Goal: Task Accomplishment & Management: Use online tool/utility

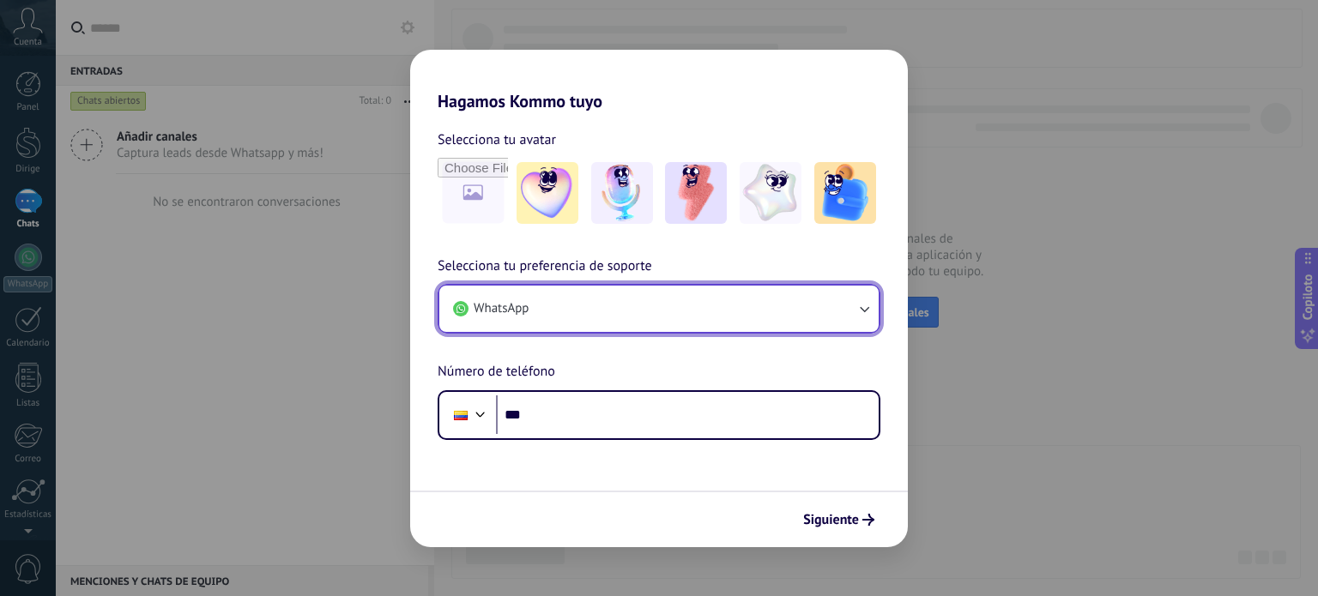
click at [686, 300] on button "WhatsApp" at bounding box center [658, 309] width 439 height 46
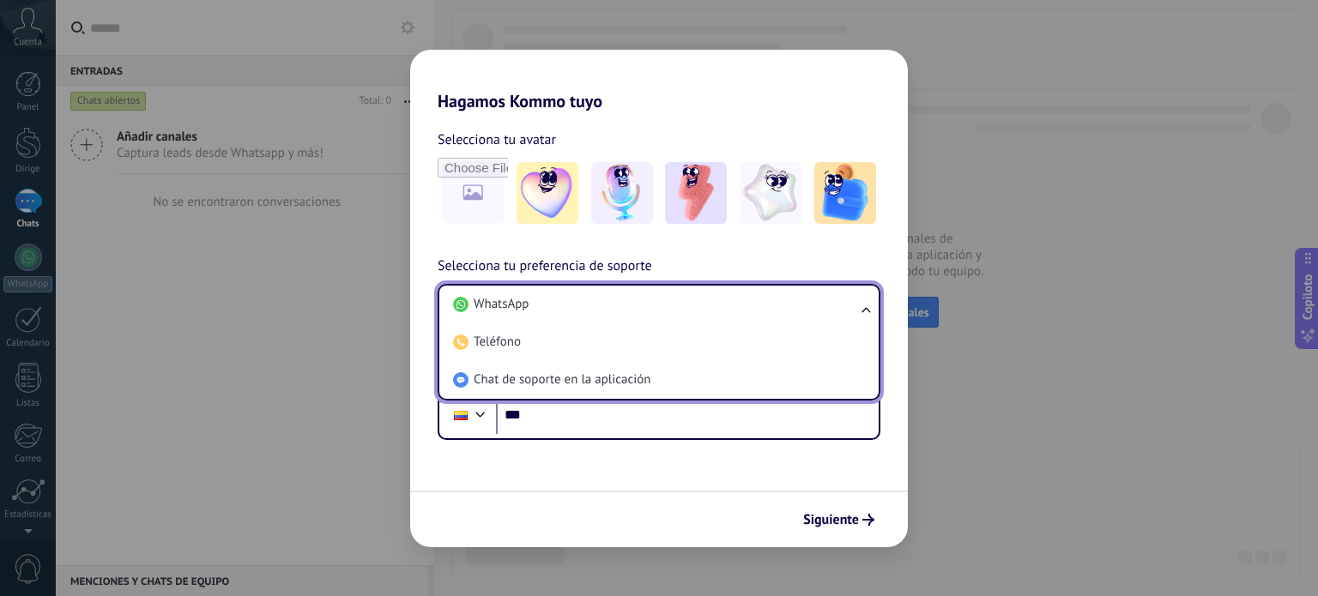
click at [686, 300] on li "WhatsApp" at bounding box center [655, 305] width 419 height 38
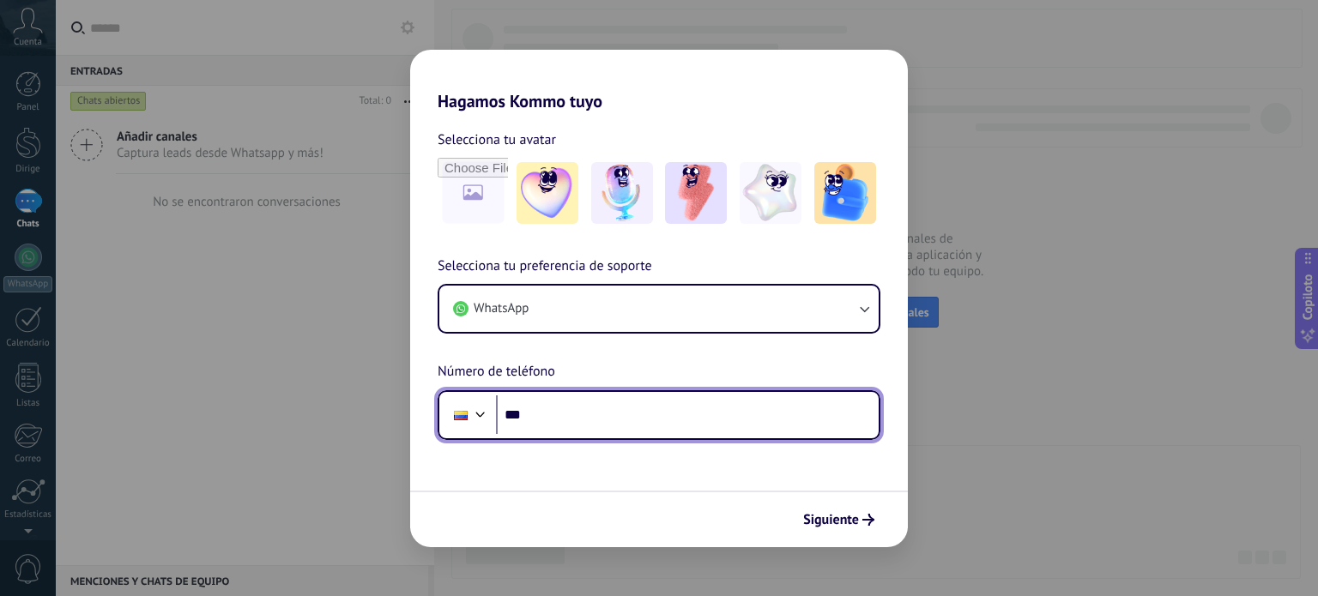
click at [568, 421] on input "***" at bounding box center [687, 414] width 383 height 39
type input "**********"
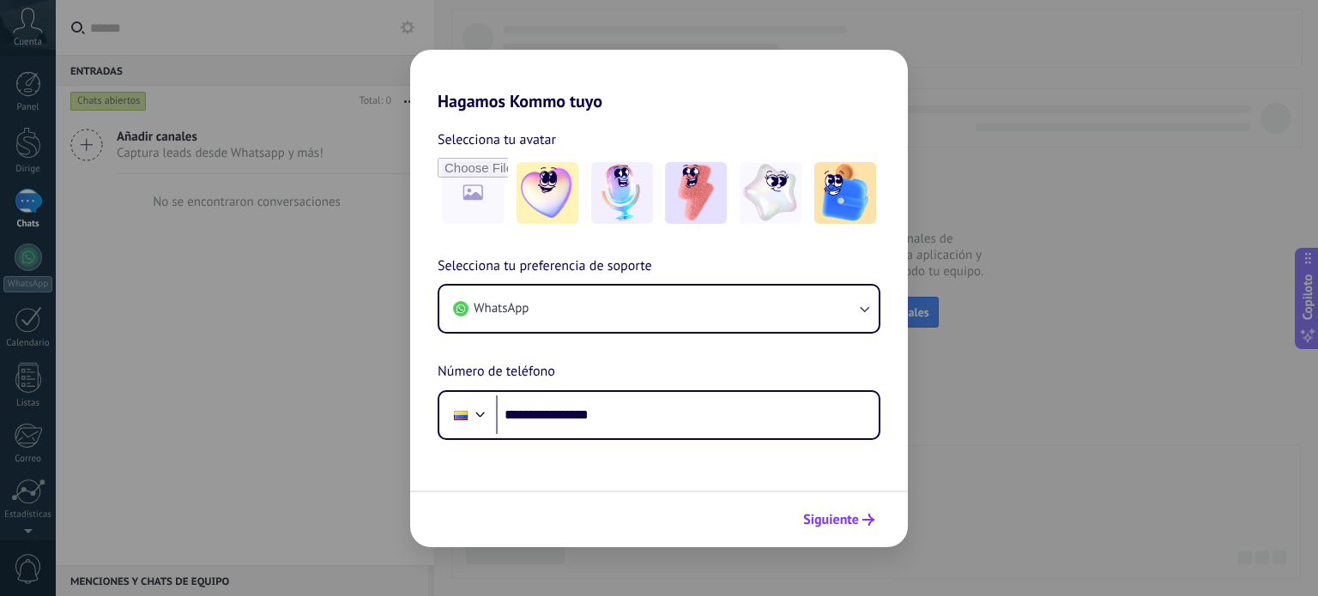
click at [842, 516] on font "Siguiente" at bounding box center [831, 519] width 56 height 17
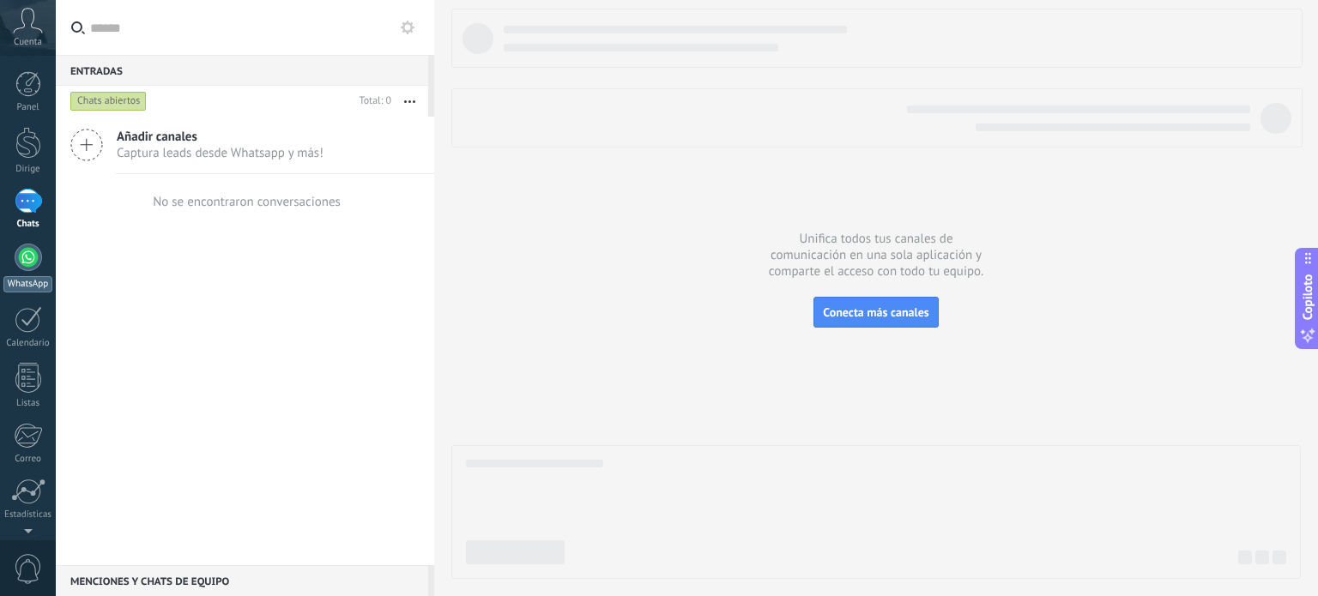
click at [30, 258] on div at bounding box center [28, 257] width 27 height 27
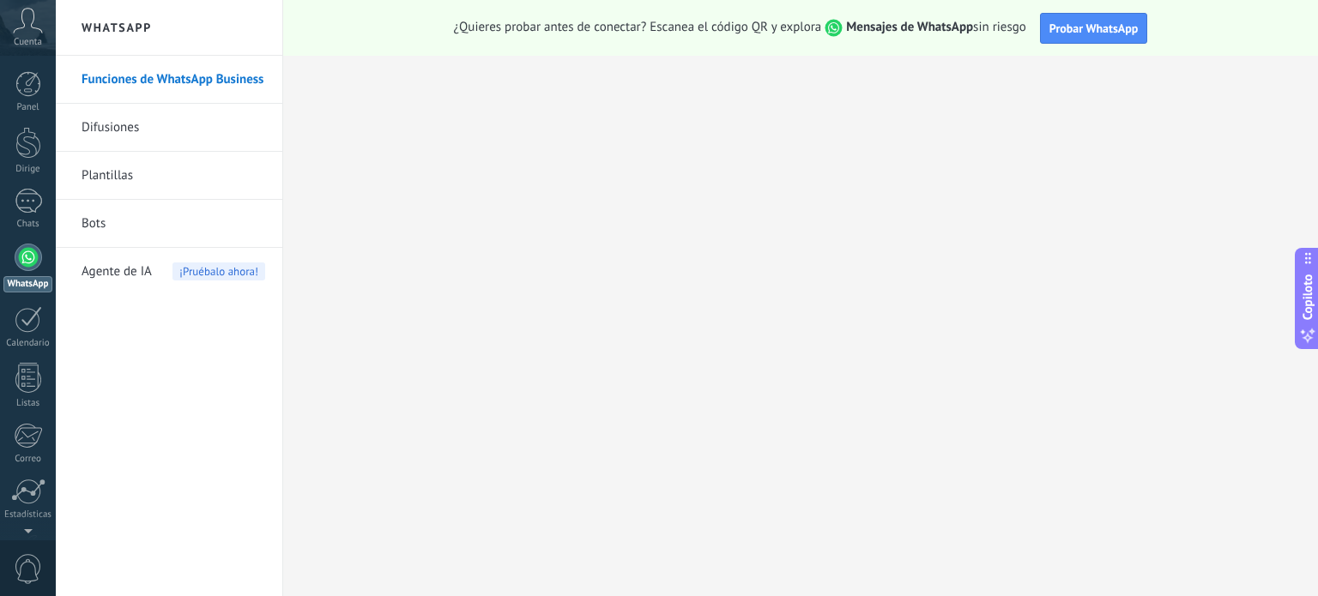
click at [137, 140] on link "Difusiones" at bounding box center [173, 128] width 184 height 48
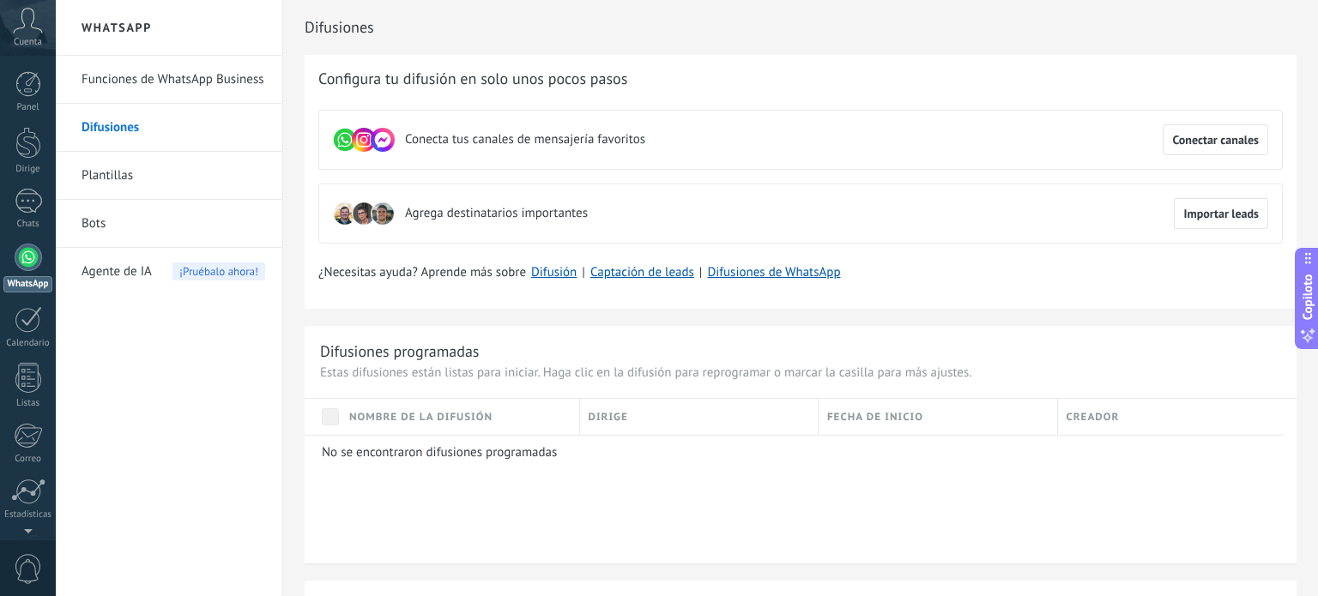
click at [124, 190] on link "Plantillas" at bounding box center [173, 176] width 184 height 48
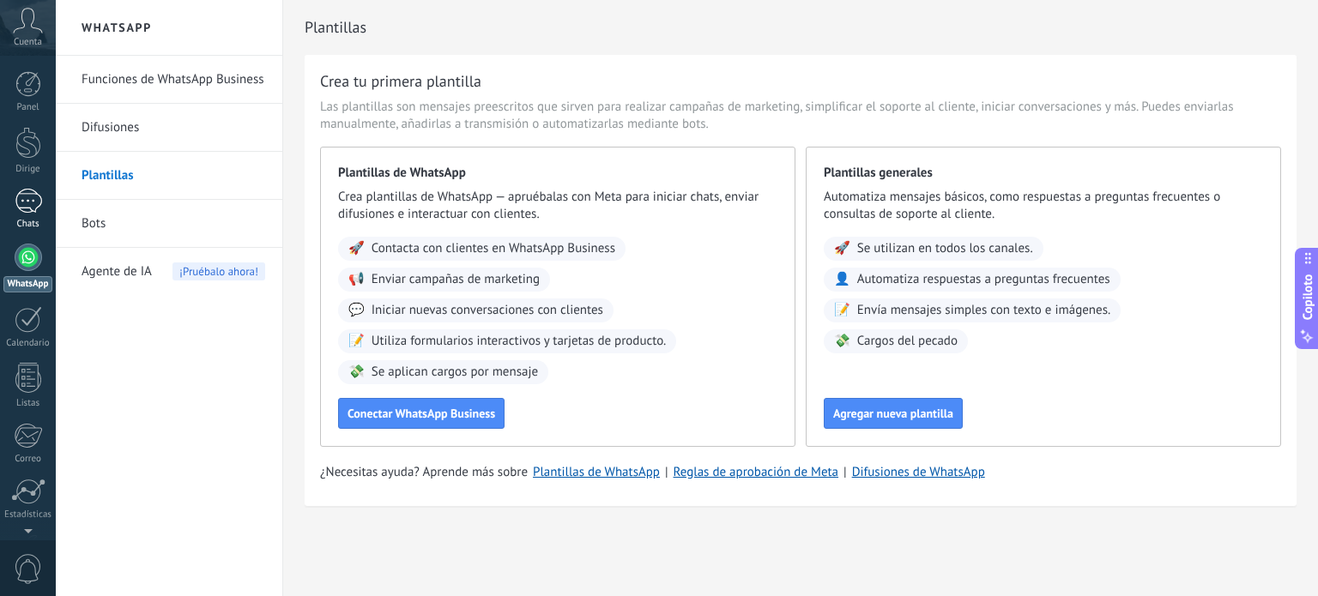
click at [15, 205] on div at bounding box center [28, 201] width 27 height 25
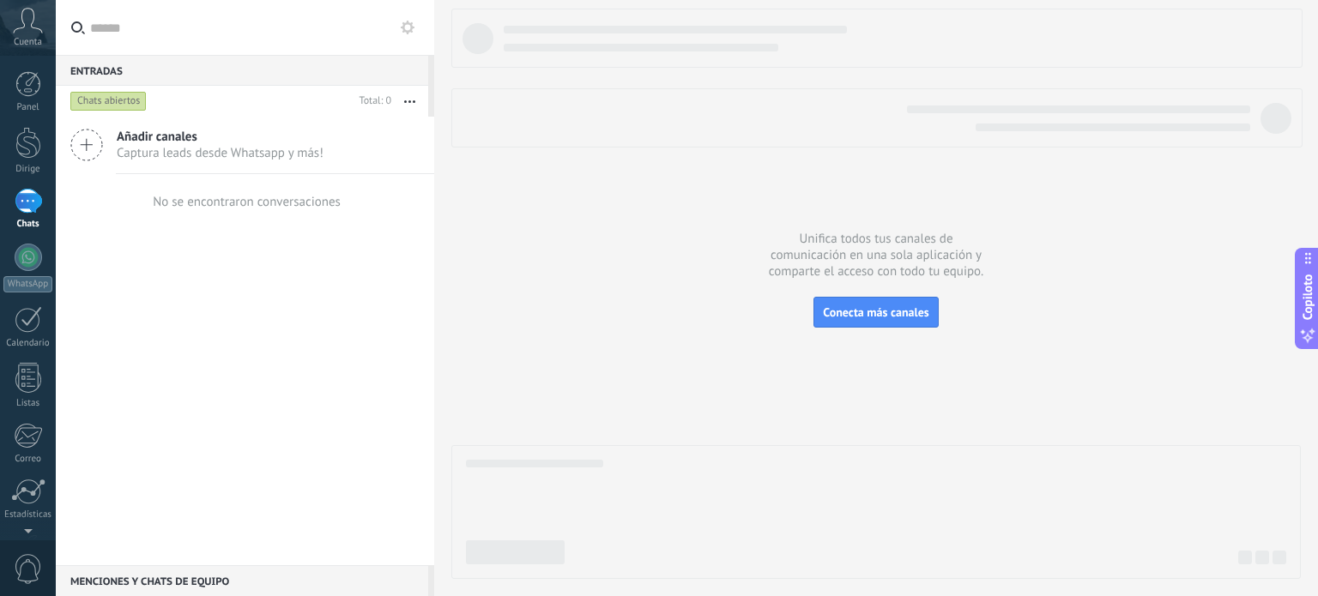
click at [24, 28] on icon at bounding box center [28, 21] width 30 height 26
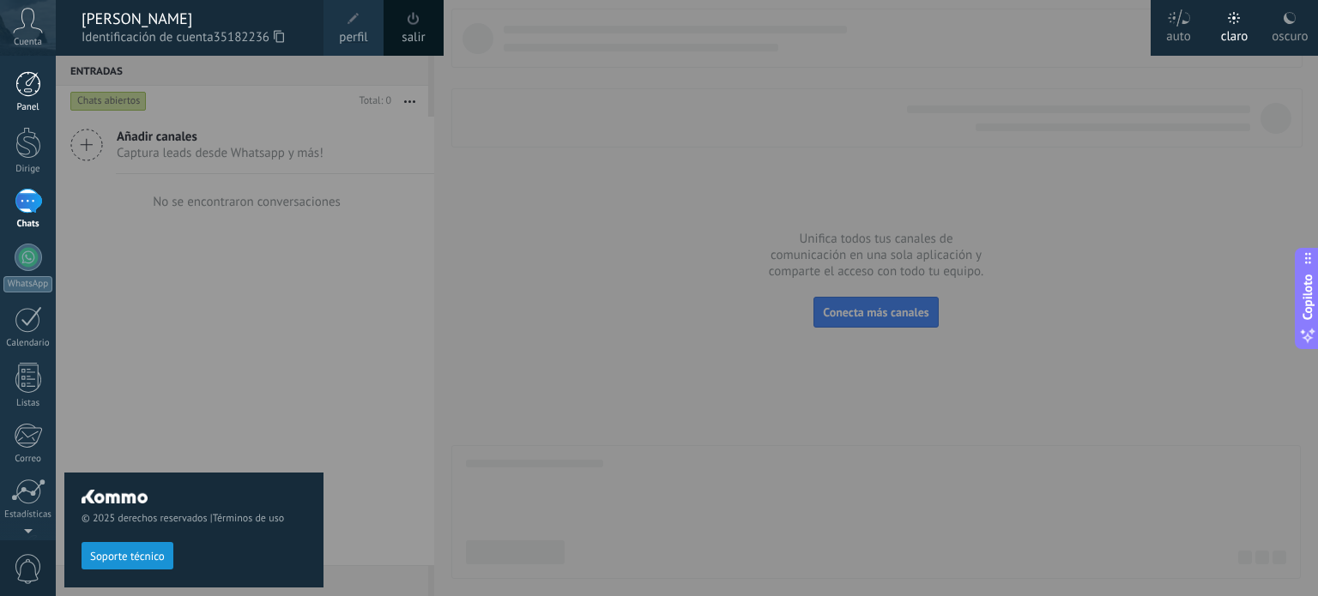
click at [27, 71] on div at bounding box center [28, 84] width 26 height 26
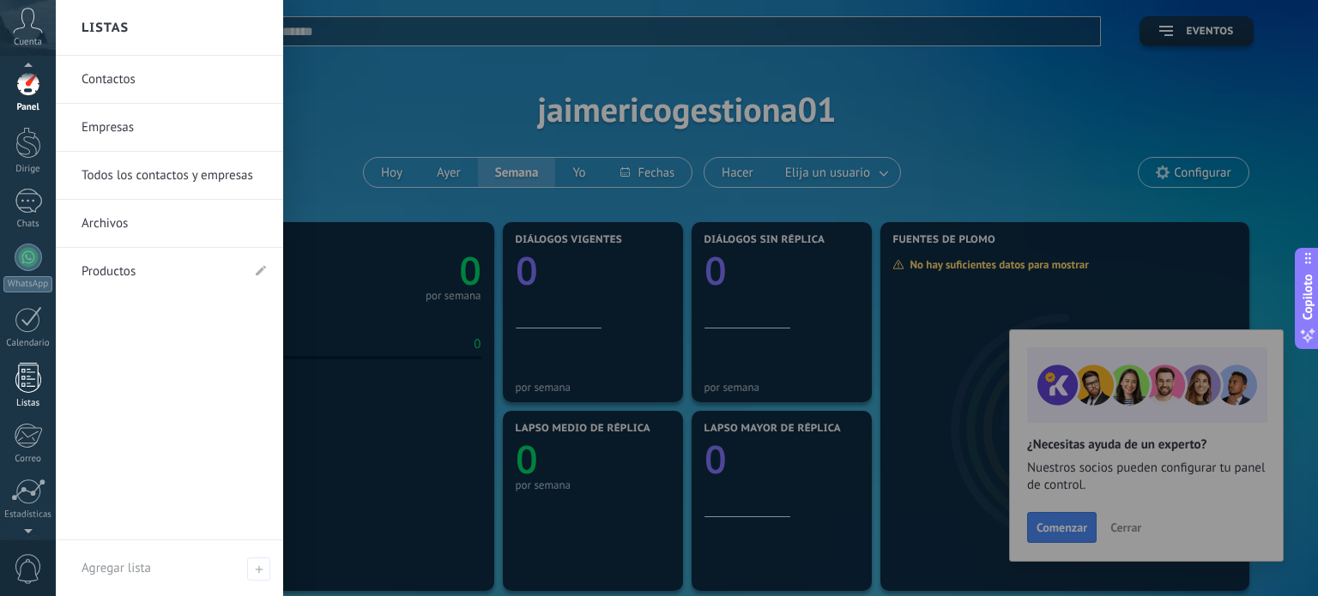
scroll to position [117, 0]
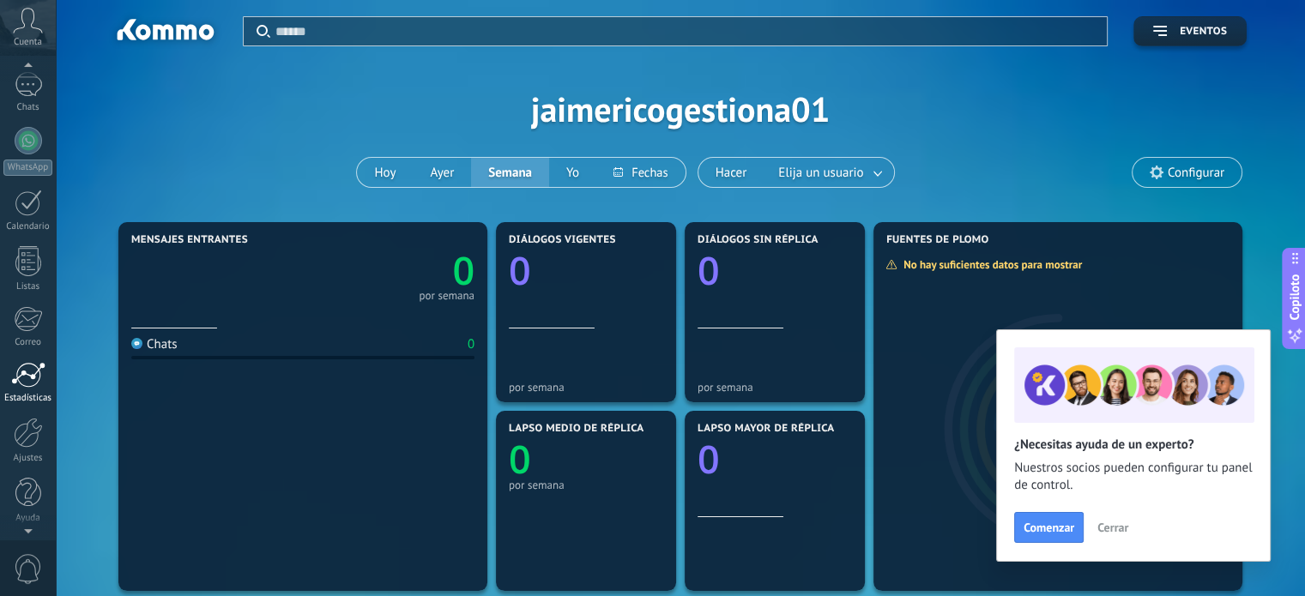
click at [21, 381] on div at bounding box center [28, 375] width 34 height 26
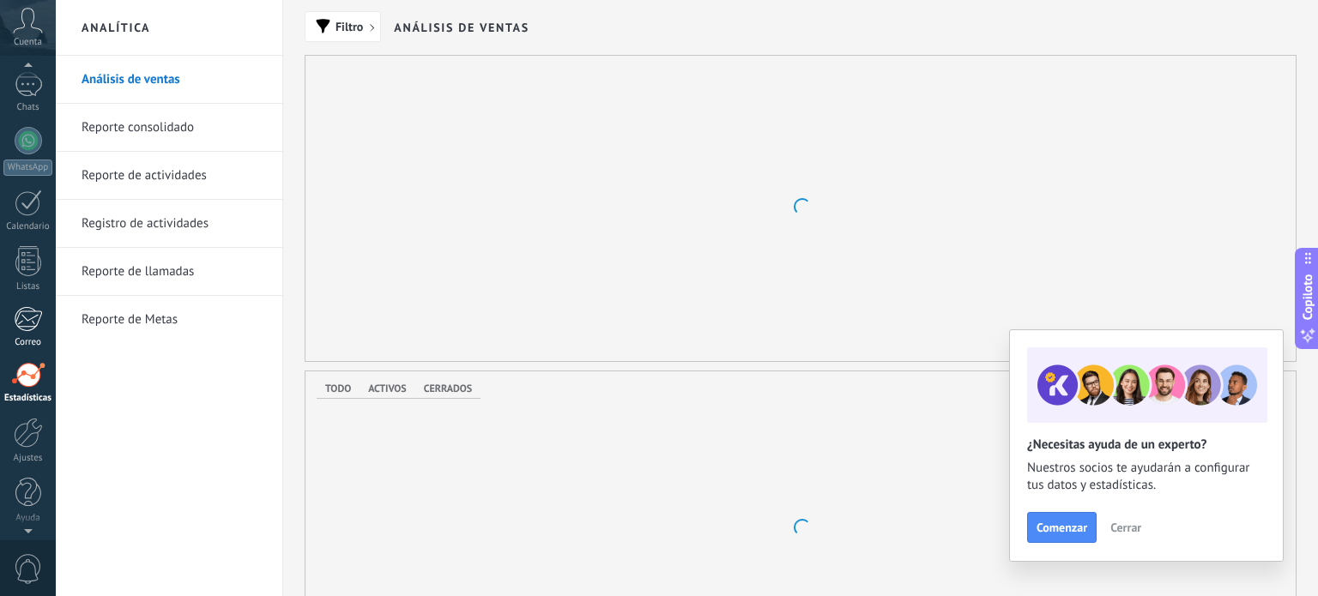
click at [24, 311] on div at bounding box center [28, 319] width 28 height 26
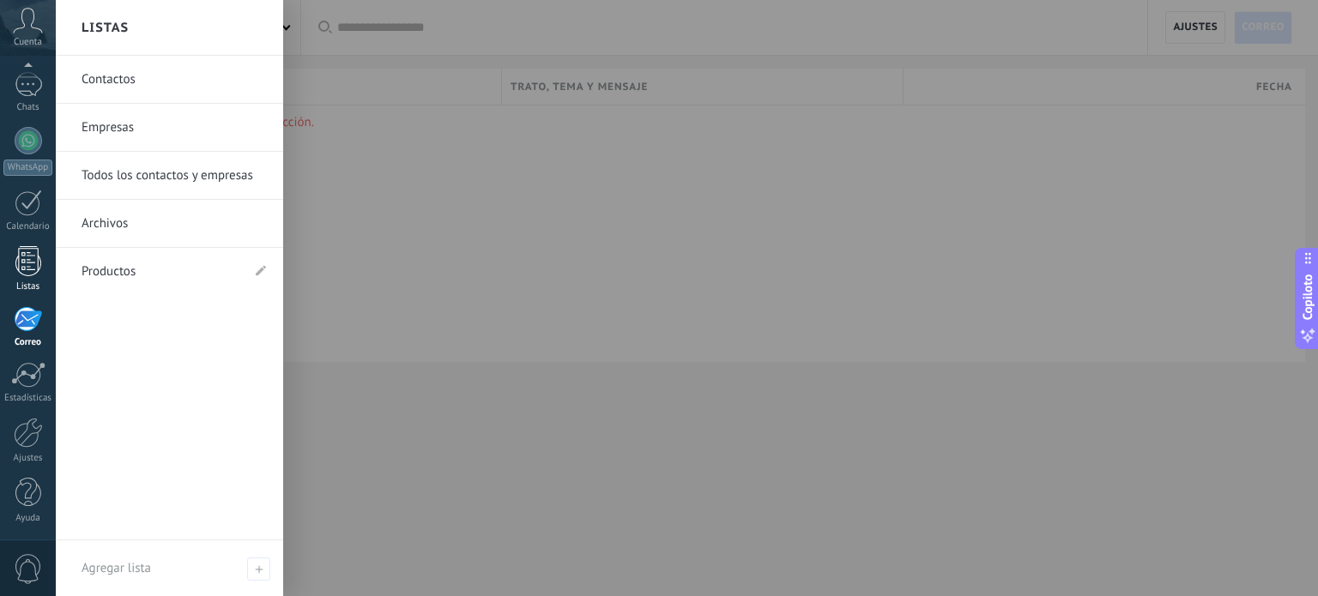
click at [22, 263] on div at bounding box center [28, 261] width 26 height 30
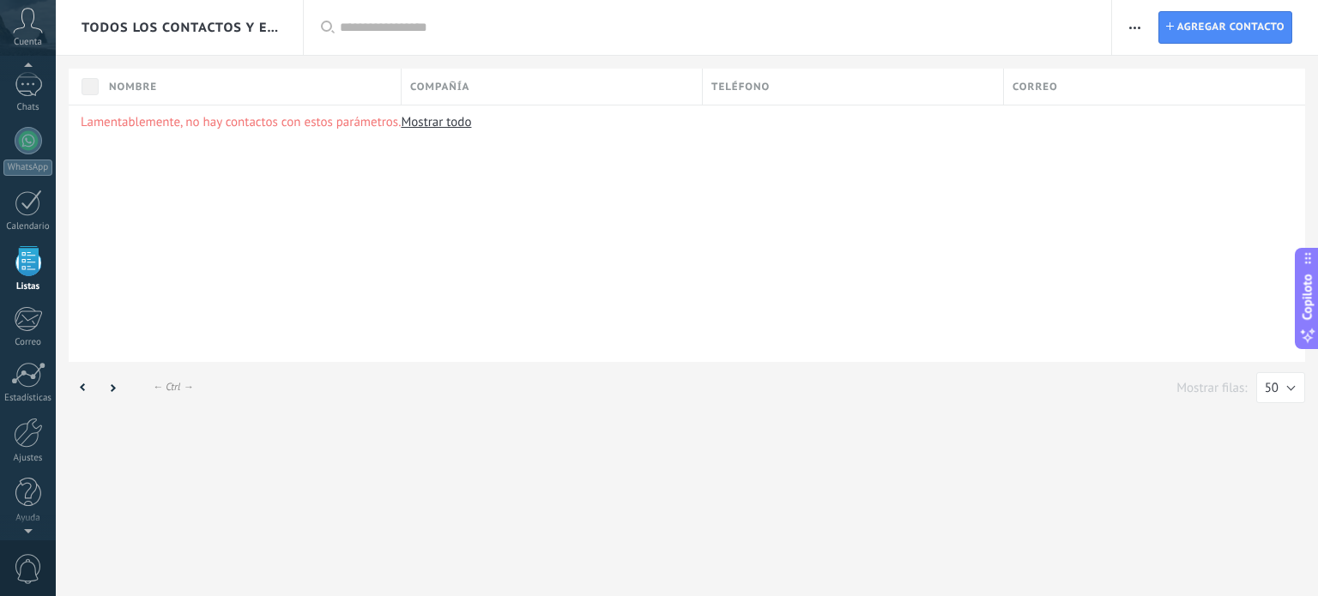
scroll to position [106, 0]
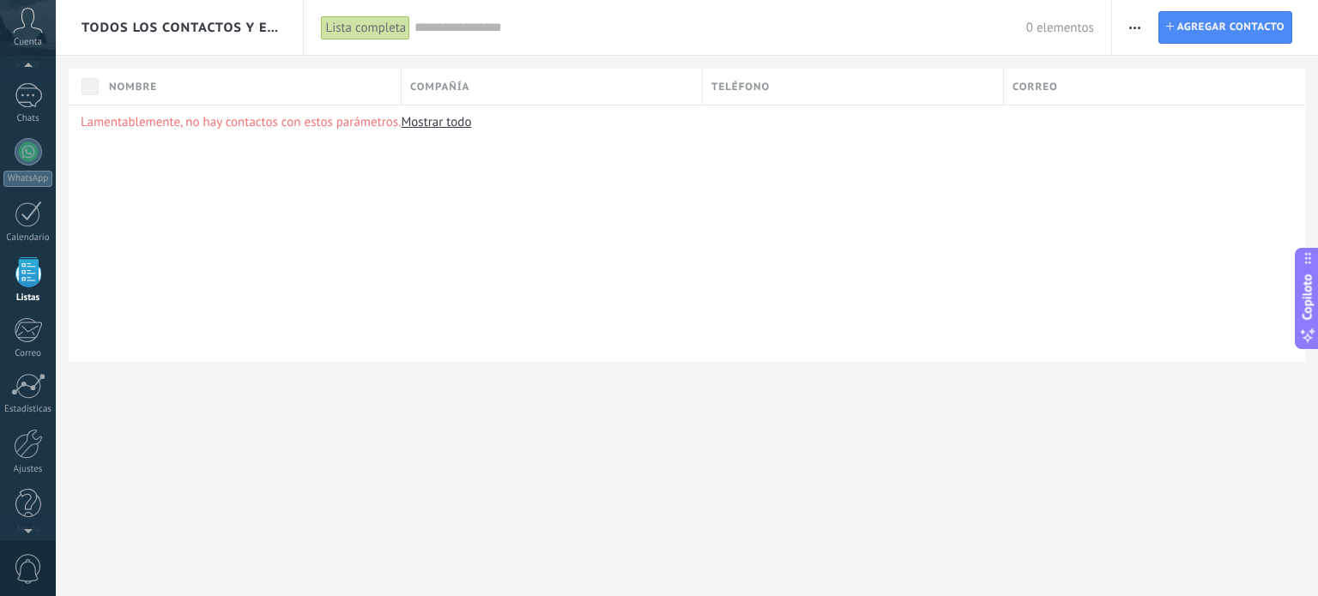
click at [656, 263] on div "Lamentablemente, no hay contactos con estos parámetros. Mostrar todo" at bounding box center [687, 233] width 1236 height 257
click at [28, 162] on div at bounding box center [28, 151] width 27 height 27
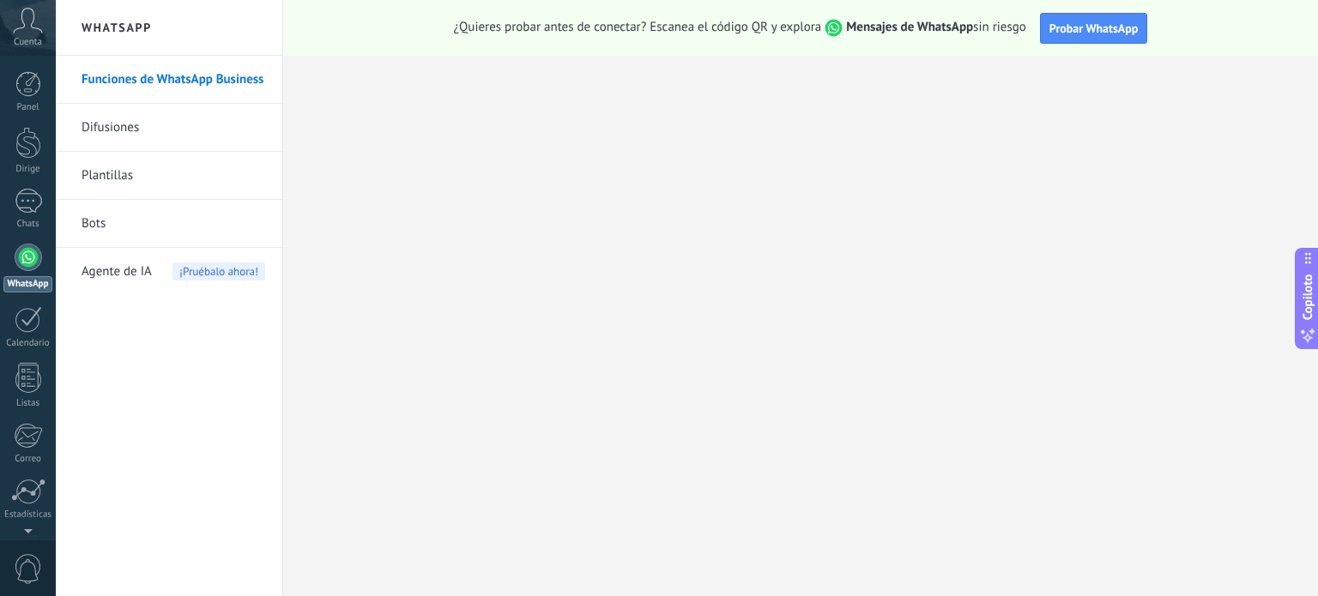
click at [216, 82] on font "Funciones de WhatsApp Business" at bounding box center [172, 79] width 182 height 16
